Goal: Information Seeking & Learning: Learn about a topic

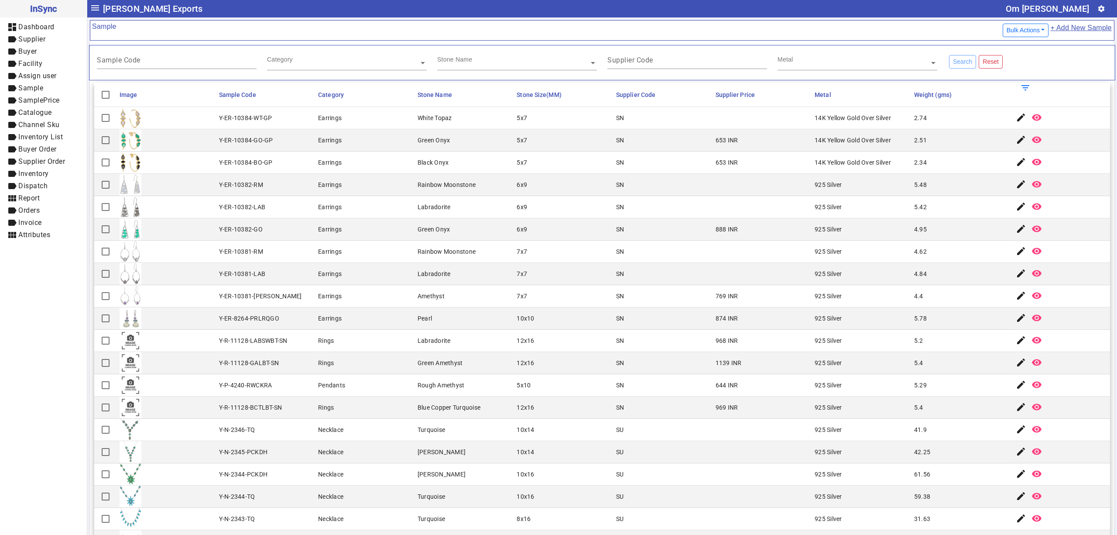
scroll to position [388, 0]
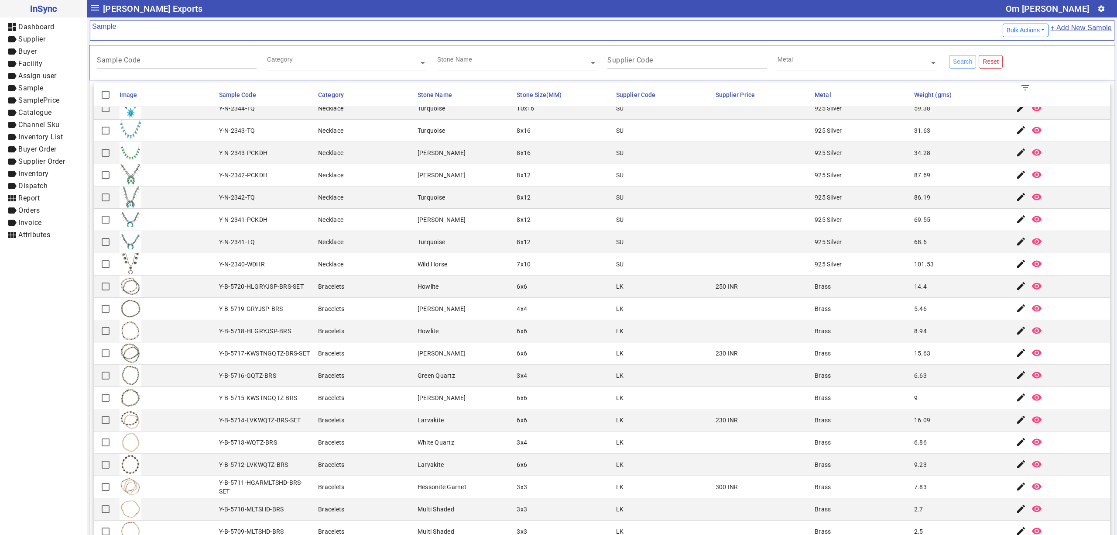
click at [496, 142] on mat-cell "Turquoise" at bounding box center [465, 131] width 100 height 22
click at [753, 263] on mat-cell at bounding box center [763, 264] width 100 height 22
click at [448, 318] on mat-cell "[PERSON_NAME]" at bounding box center [465, 309] width 100 height 22
click at [435, 173] on mat-cell "[PERSON_NAME]" at bounding box center [465, 175] width 100 height 22
click at [341, 145] on mat-cell "Necklace" at bounding box center [366, 153] width 100 height 22
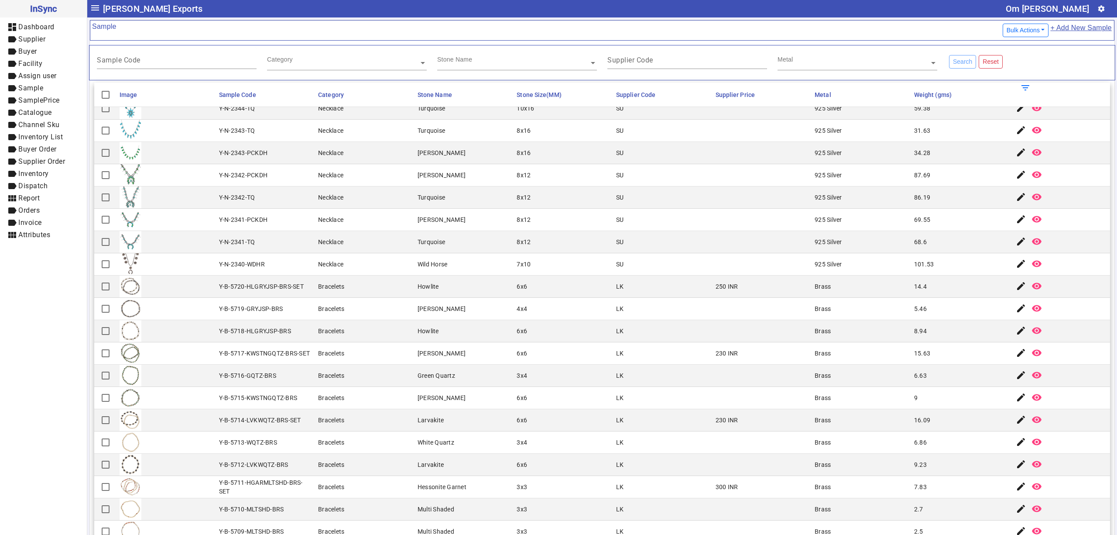
click at [318, 202] on div "Necklace" at bounding box center [330, 197] width 25 height 9
click at [833, 60] on input "text" at bounding box center [858, 62] width 160 height 9
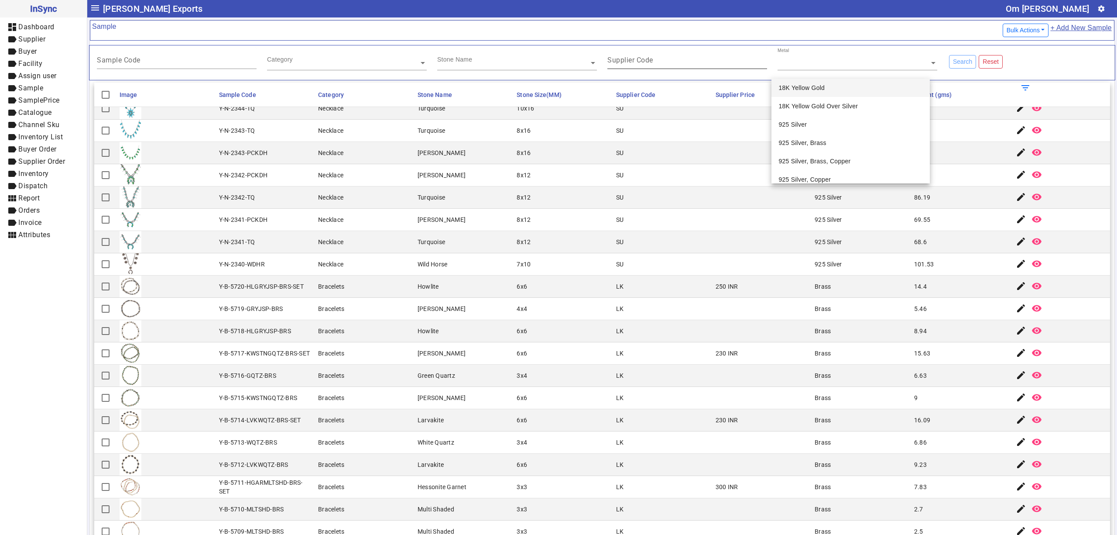
click at [676, 58] on div "Supplier Code" at bounding box center [688, 58] width 160 height 21
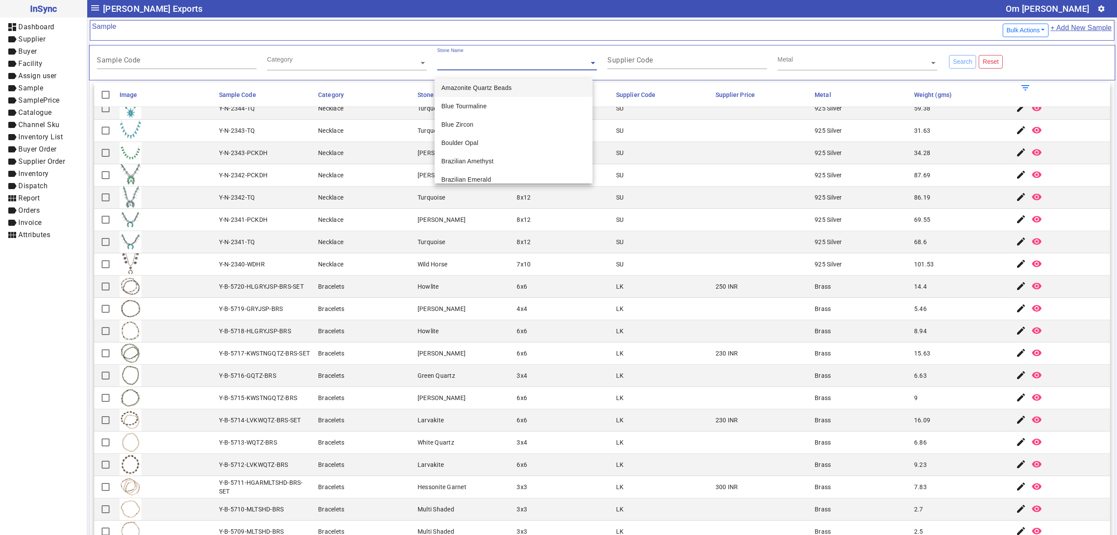
click at [498, 65] on input "text" at bounding box center [517, 62] width 160 height 9
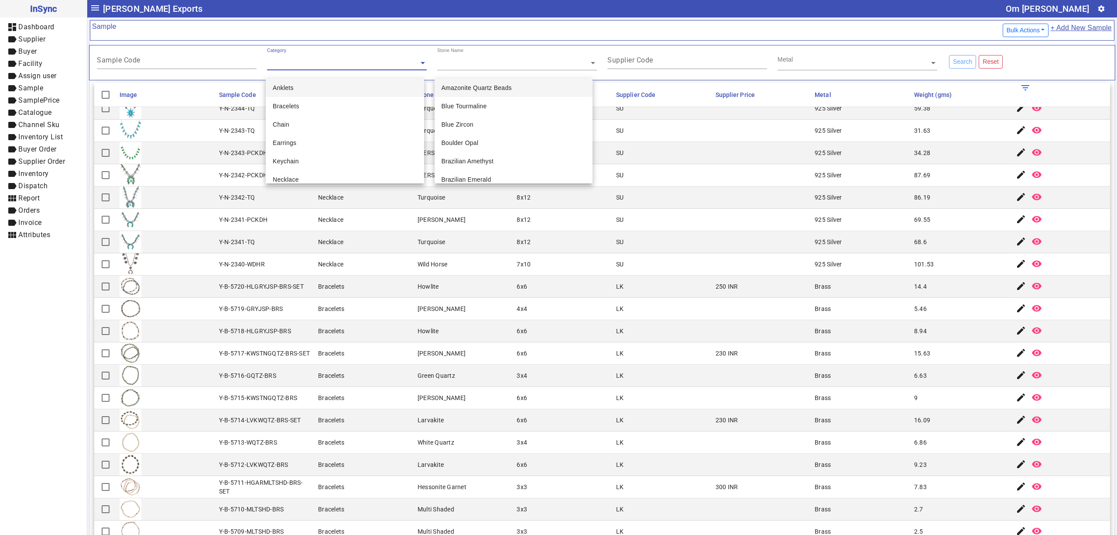
drag, startPoint x: 371, startPoint y: 64, endPoint x: 175, endPoint y: 76, distance: 195.9
click at [369, 64] on input "text" at bounding box center [347, 62] width 160 height 9
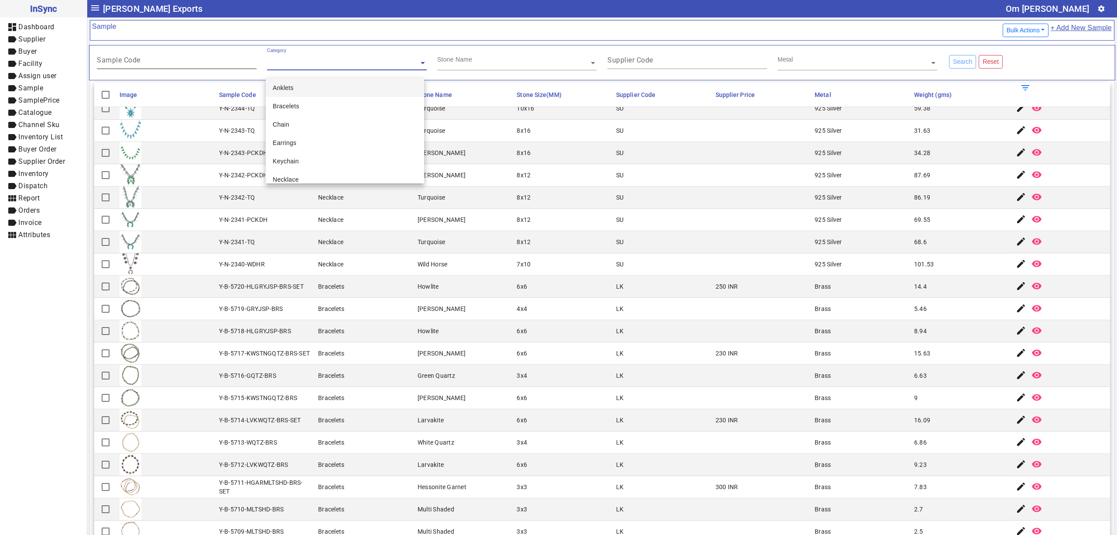
click at [166, 63] on input "Sample Code" at bounding box center [177, 61] width 160 height 7
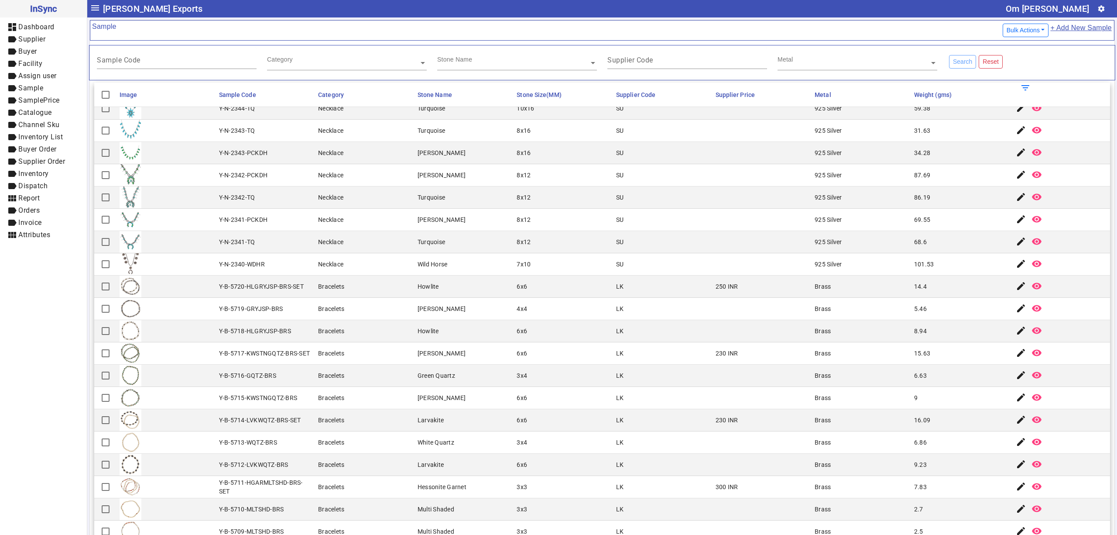
click at [203, 119] on mat-cell at bounding box center [167, 108] width 100 height 22
